Goal: Information Seeking & Learning: Learn about a topic

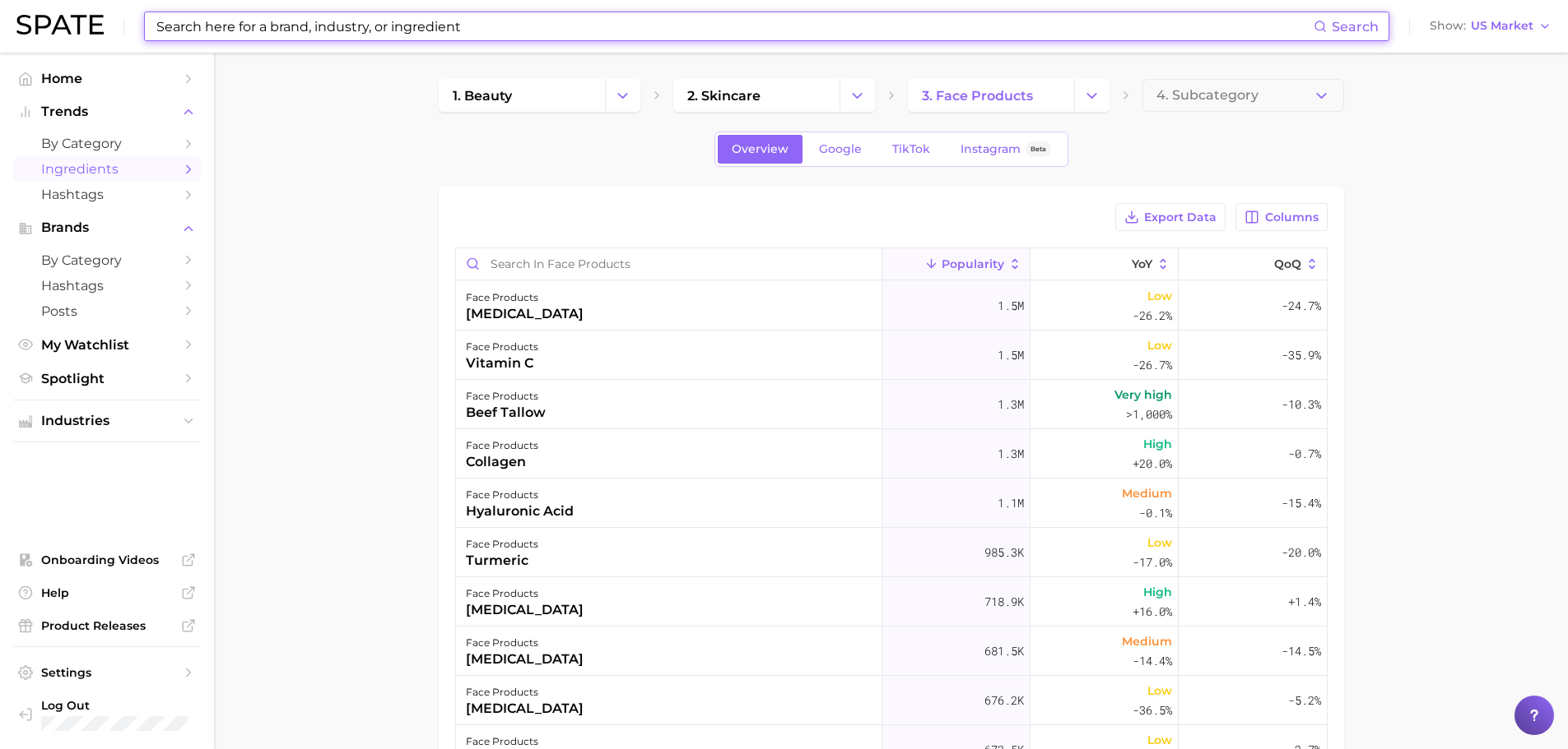
click at [371, 22] on input at bounding box center [734, 26] width 1159 height 28
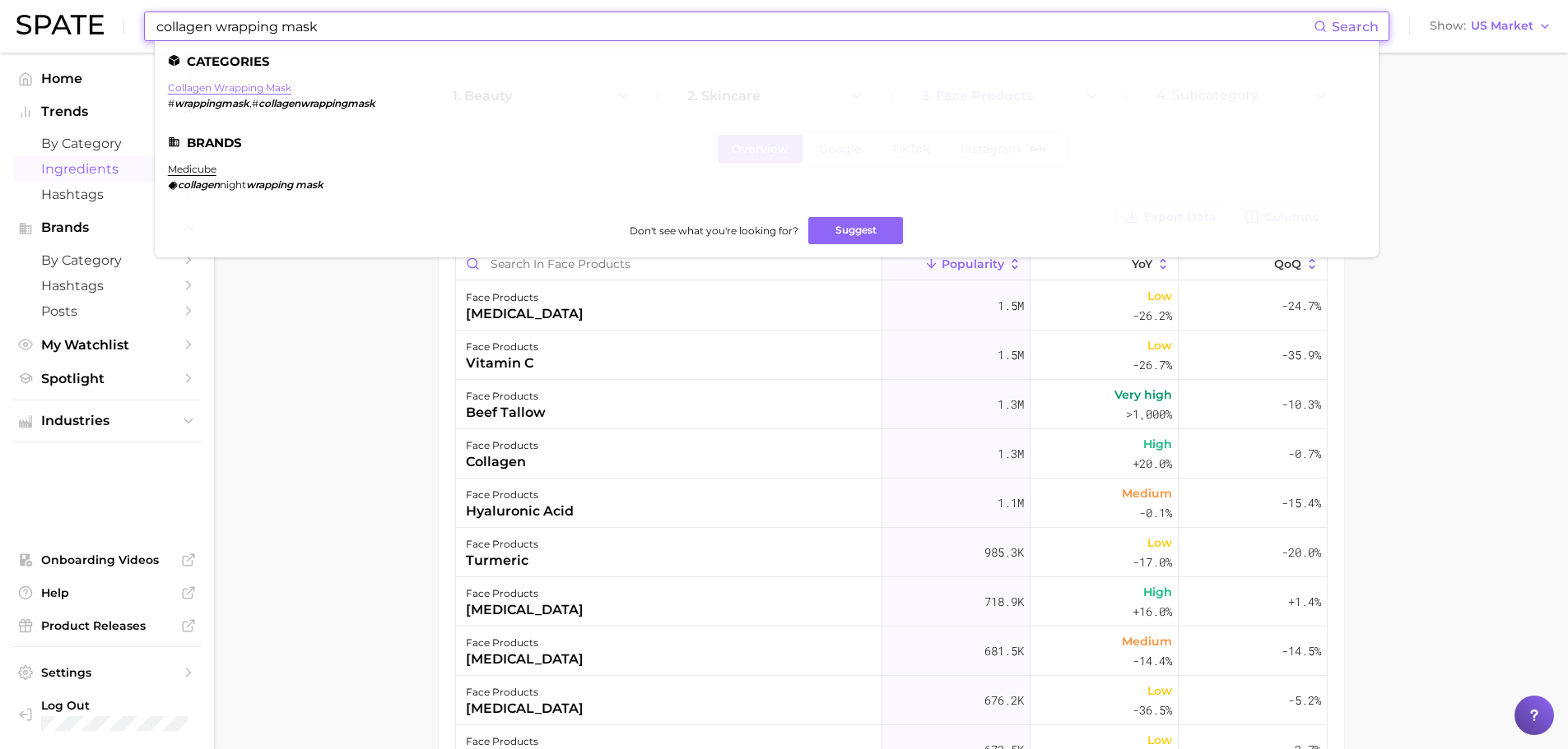
type input "collagen wrapping mask"
click at [235, 90] on link "collagen wrapping mask" at bounding box center [230, 87] width 124 height 12
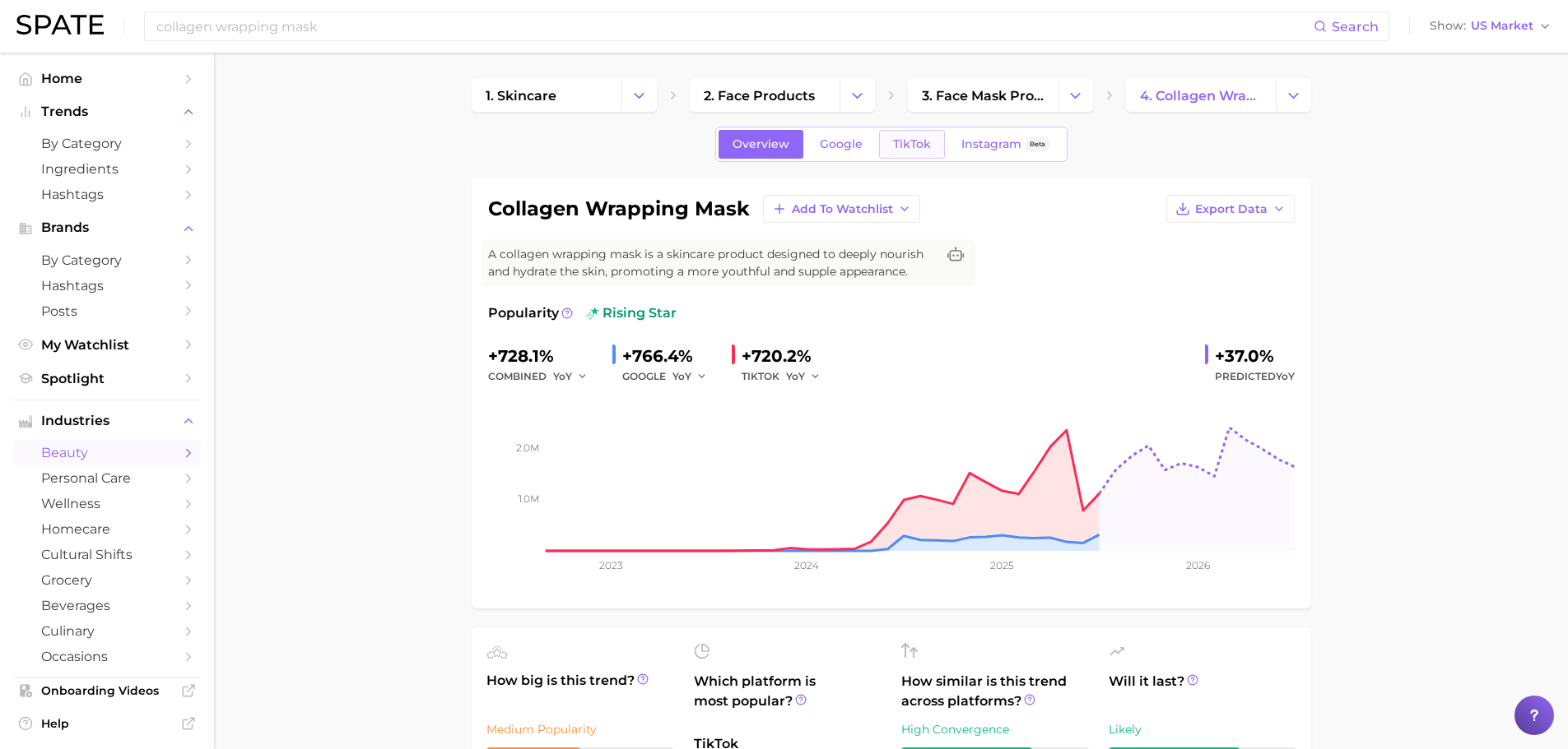
click at [896, 150] on span "TikTok" at bounding box center [912, 144] width 38 height 14
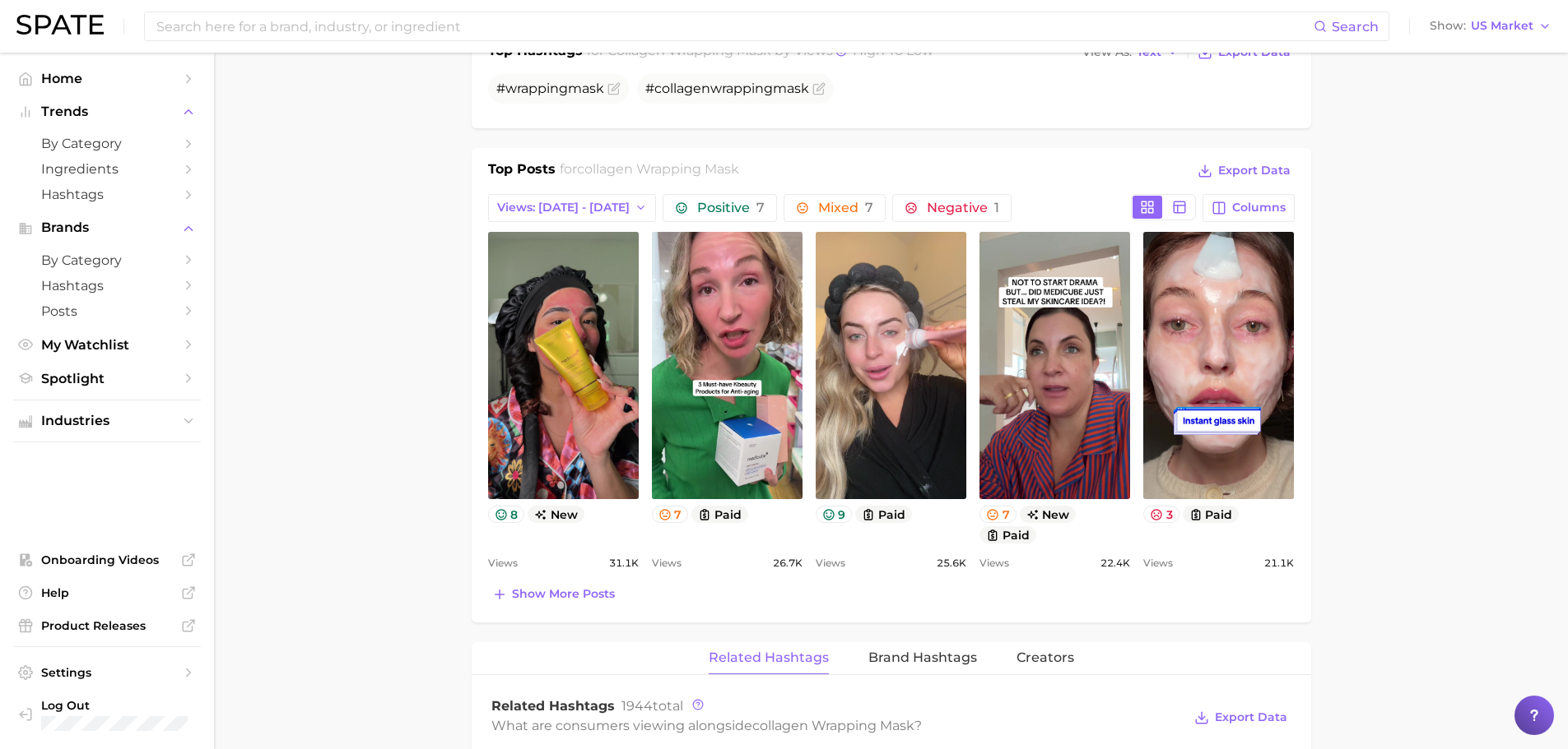
scroll to position [740, 0]
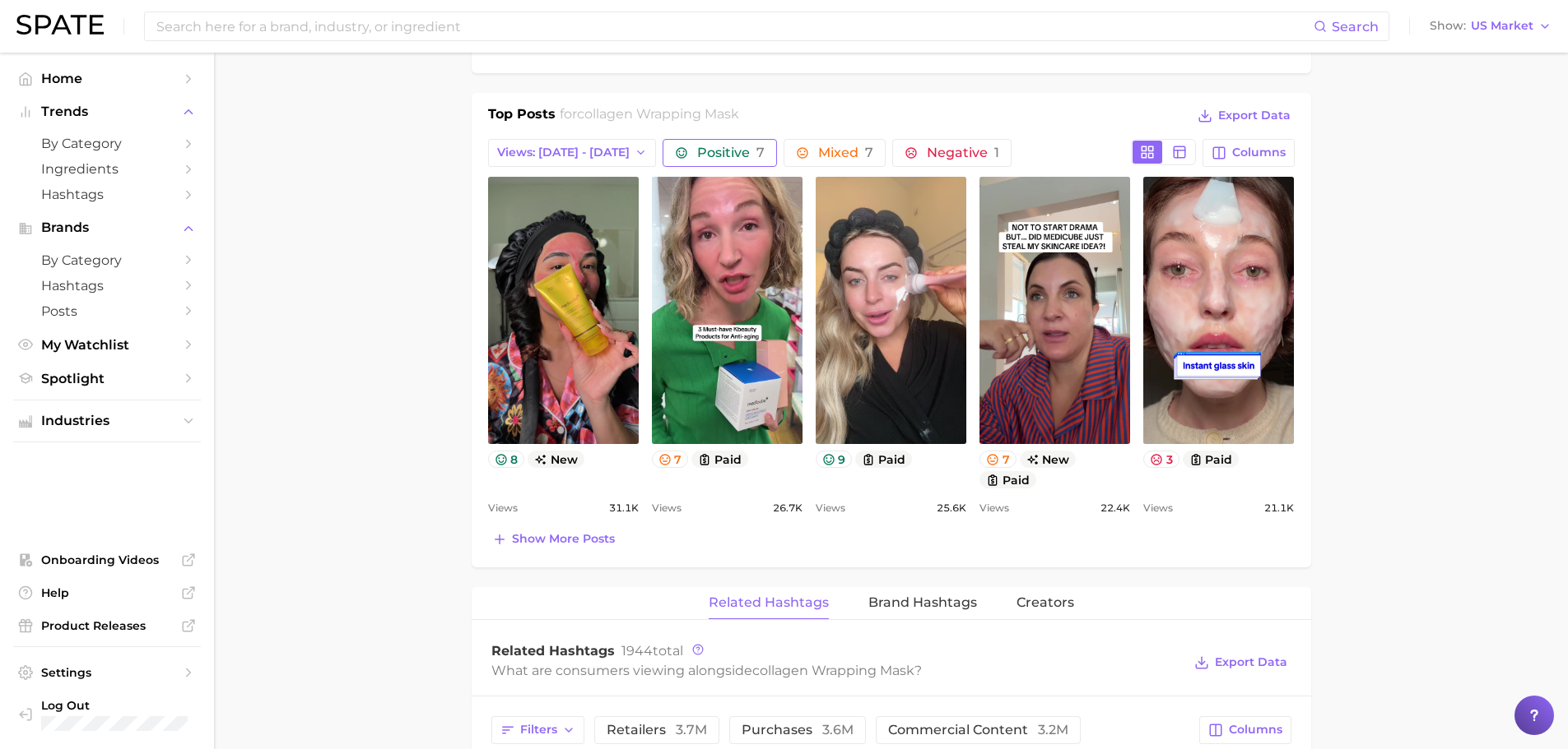
click at [723, 152] on span "Positive 7" at bounding box center [731, 152] width 67 height 13
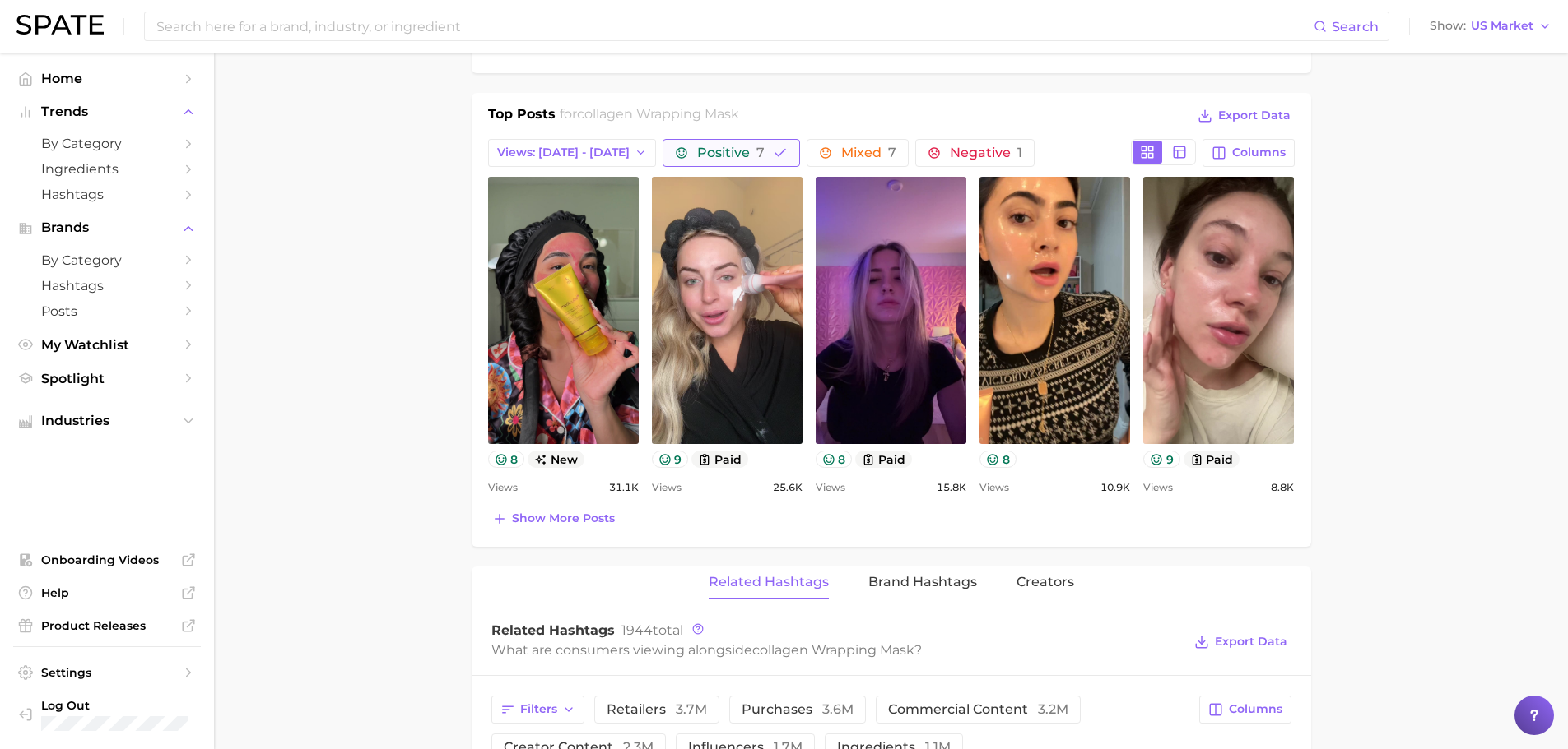
scroll to position [0, 0]
click at [638, 153] on button "Views: [DATE] - [DATE]" at bounding box center [572, 152] width 168 height 28
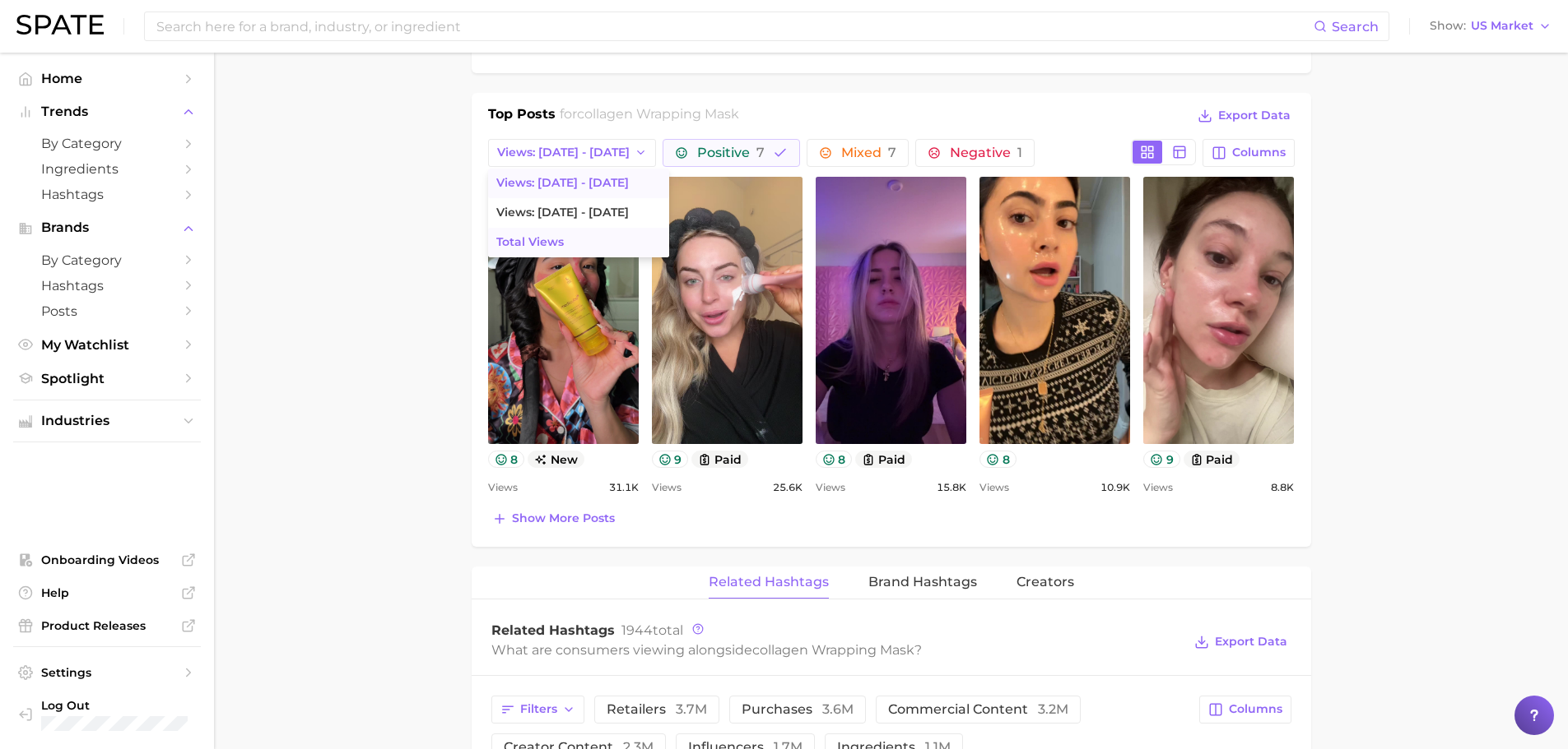
click at [596, 246] on button "Total Views" at bounding box center [578, 242] width 181 height 30
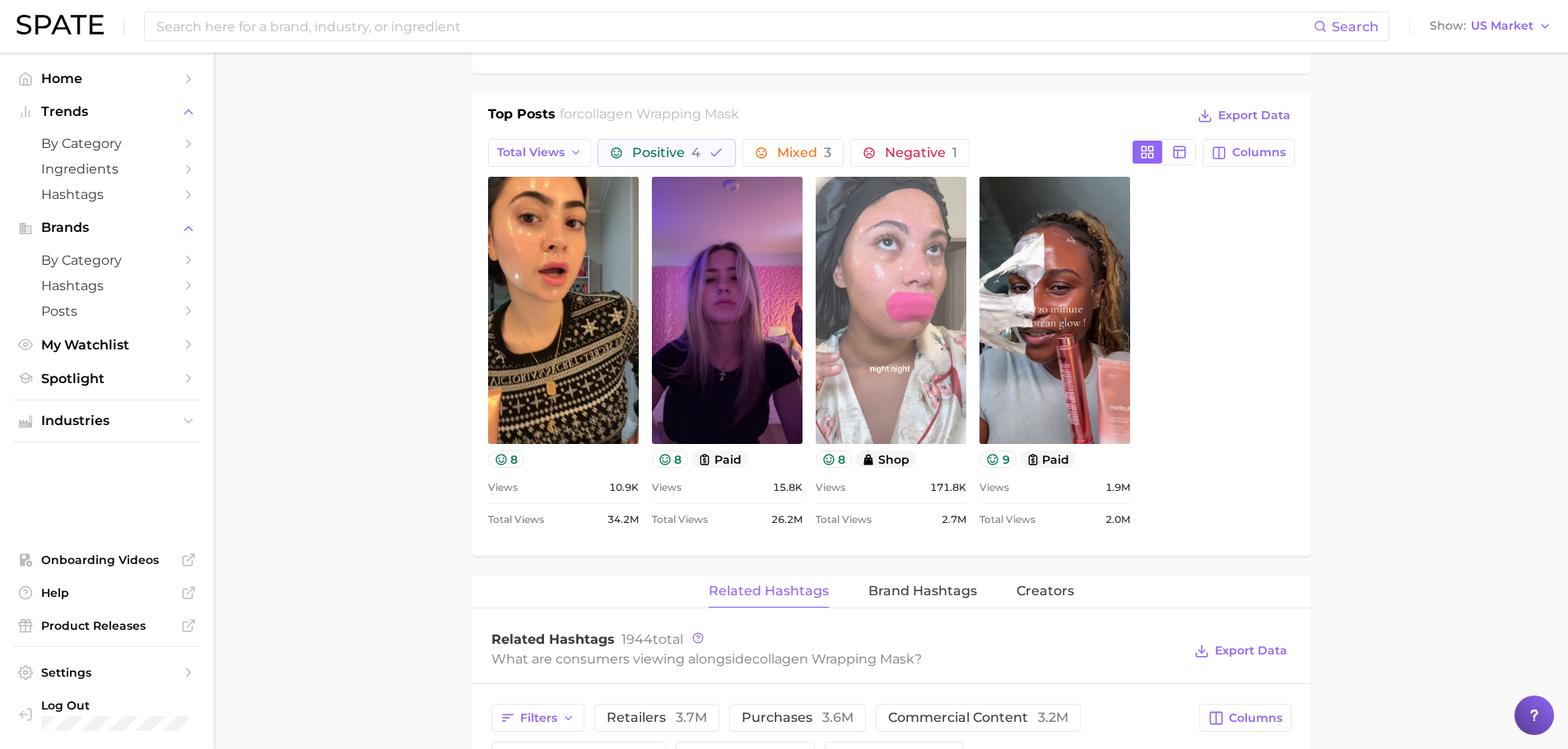
click at [877, 390] on link "view post on TikTok" at bounding box center [891, 311] width 150 height 267
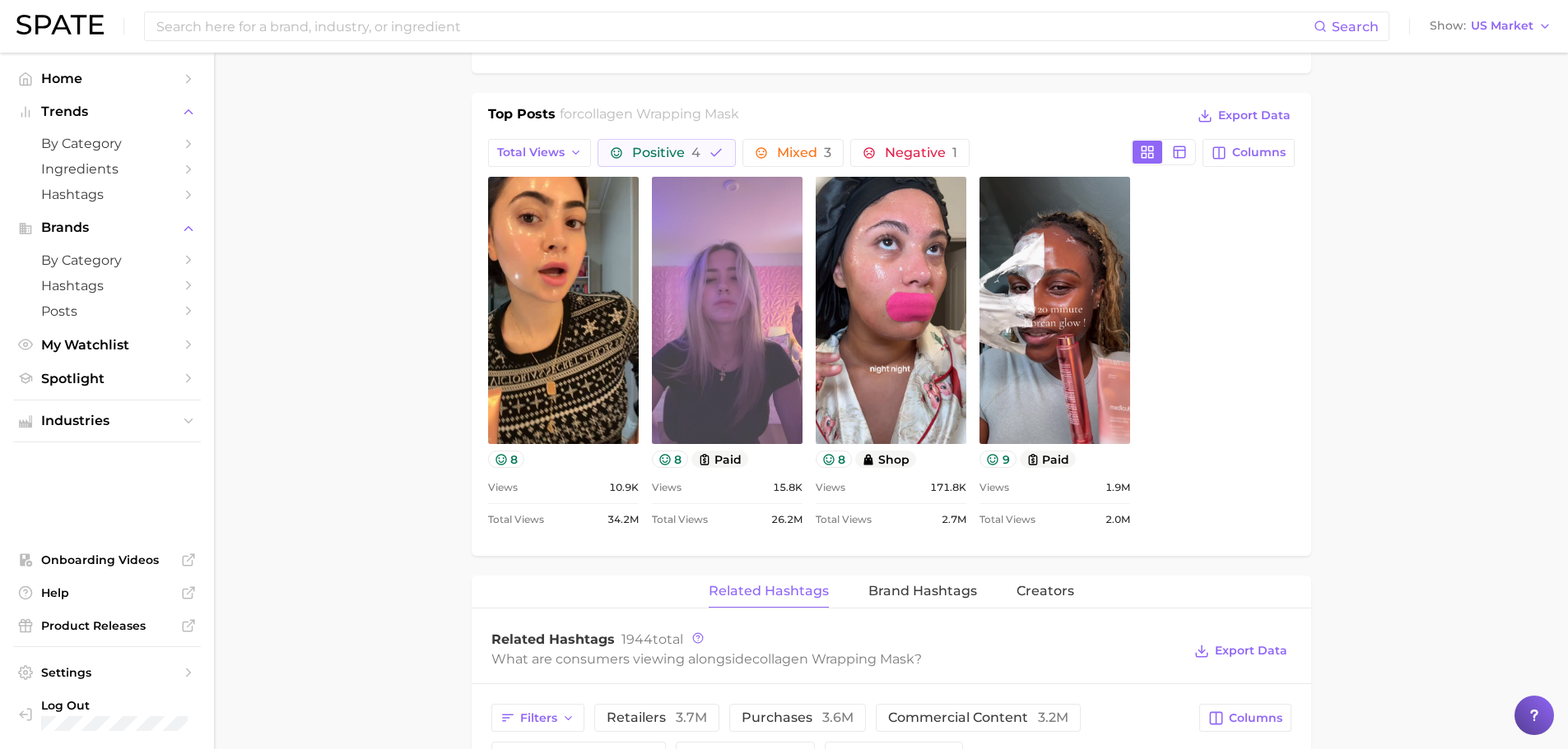
click at [716, 397] on link "view post on TikTok" at bounding box center [727, 311] width 150 height 267
